Goal: Task Accomplishment & Management: Manage account settings

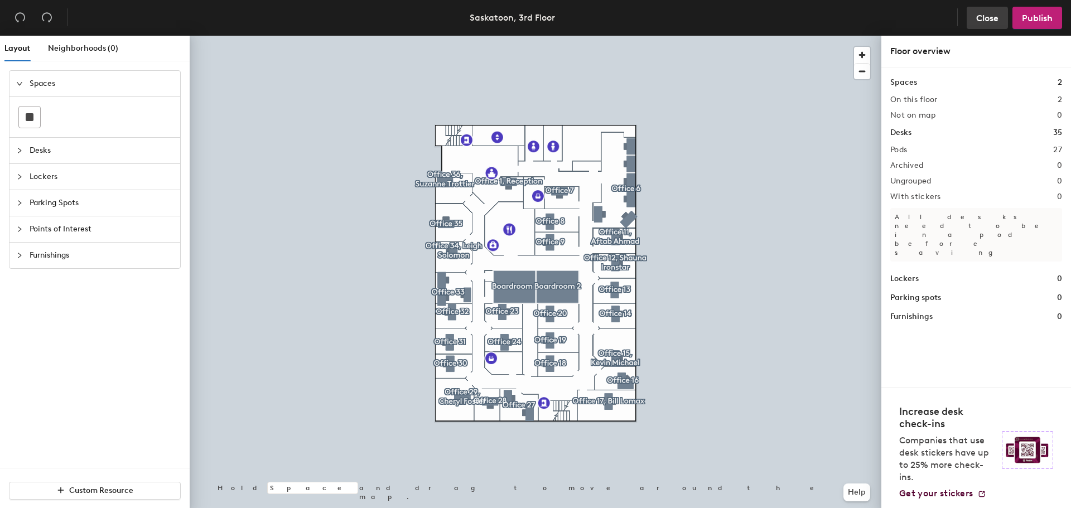
click at [988, 17] on span "Close" at bounding box center [987, 18] width 22 height 11
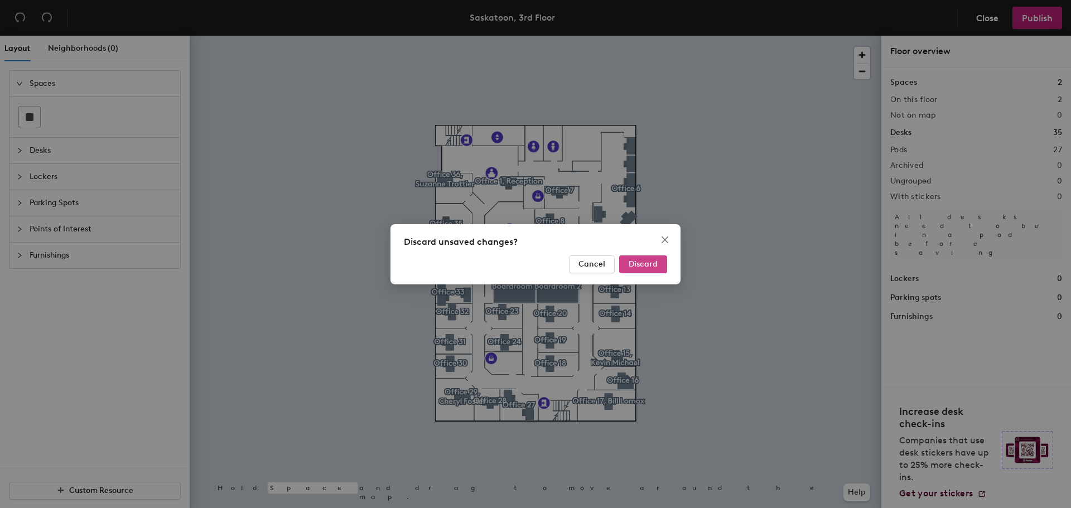
click at [645, 264] on span "Discard" at bounding box center [643, 263] width 29 height 9
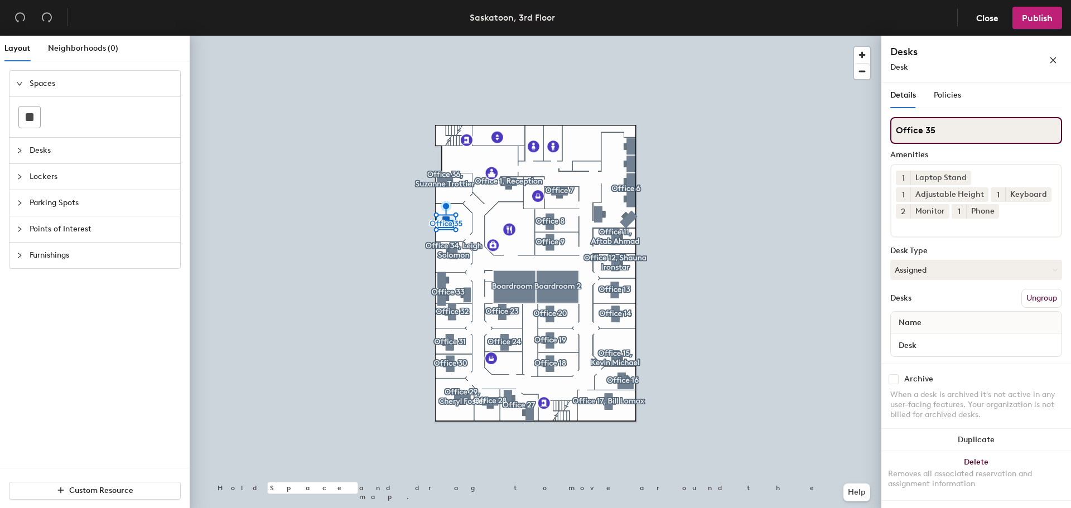
click at [947, 125] on input "Office 35" at bounding box center [976, 130] width 172 height 27
click at [962, 131] on input "Office 35" at bounding box center [976, 130] width 172 height 27
type input "Office 35, Michael Stevens"
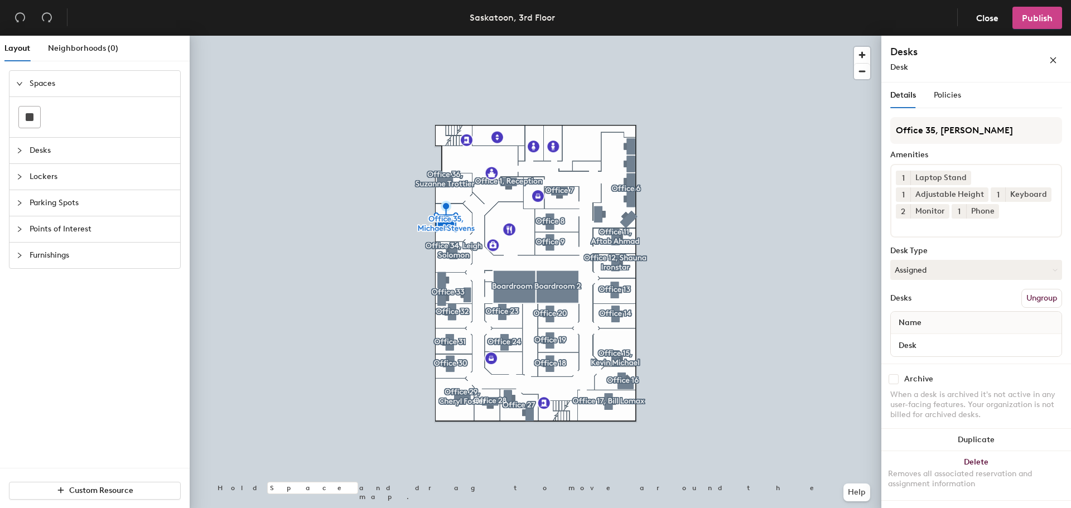
click at [1038, 19] on span "Publish" at bounding box center [1037, 18] width 31 height 11
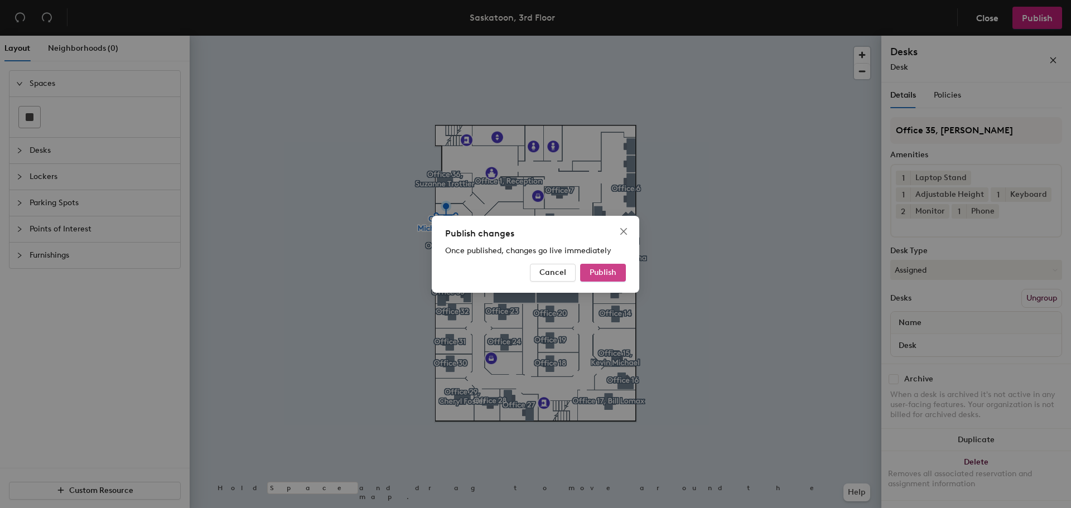
click at [610, 270] on span "Publish" at bounding box center [603, 272] width 27 height 9
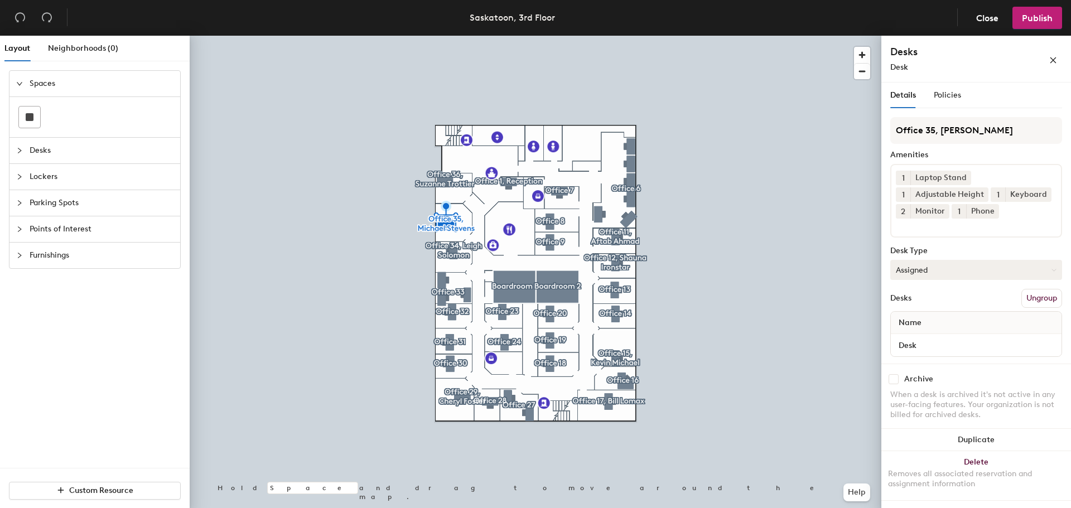
click at [932, 274] on button "Assigned" at bounding box center [976, 270] width 172 height 20
click at [919, 303] on div "Assigned" at bounding box center [947, 304] width 112 height 17
click at [941, 300] on div "Desks Ungroup" at bounding box center [976, 298] width 172 height 19
click at [948, 96] on span "Policies" at bounding box center [947, 94] width 27 height 9
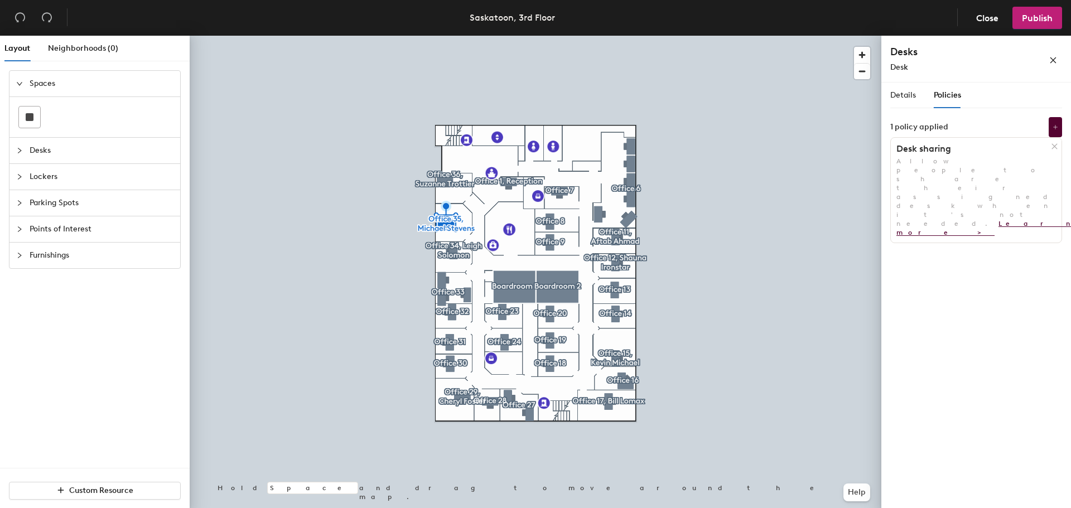
click at [970, 220] on link "Learn more >" at bounding box center [986, 228] width 180 height 17
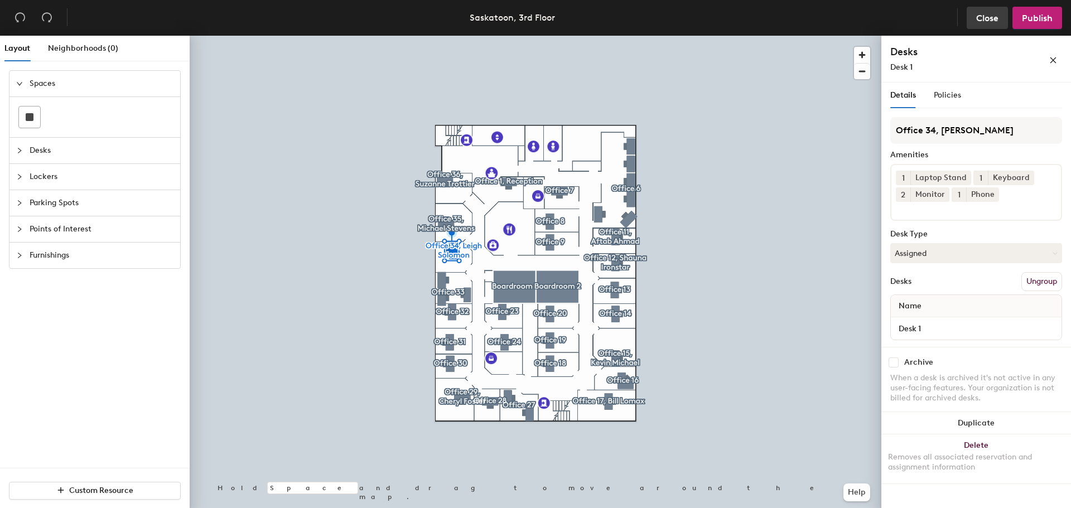
click at [989, 17] on span "Close" at bounding box center [987, 18] width 22 height 11
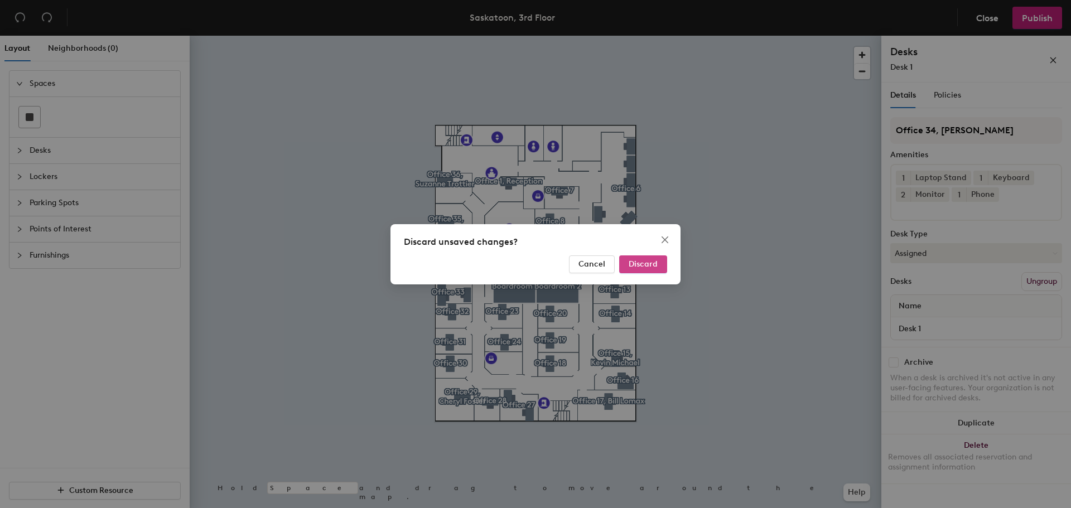
click at [644, 266] on span "Discard" at bounding box center [643, 263] width 29 height 9
